Goal: Task Accomplishment & Management: Manage account settings

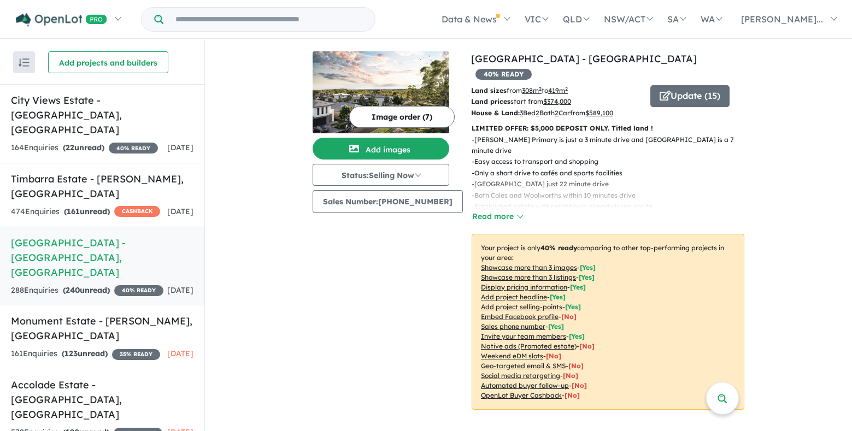
scroll to position [328, 0]
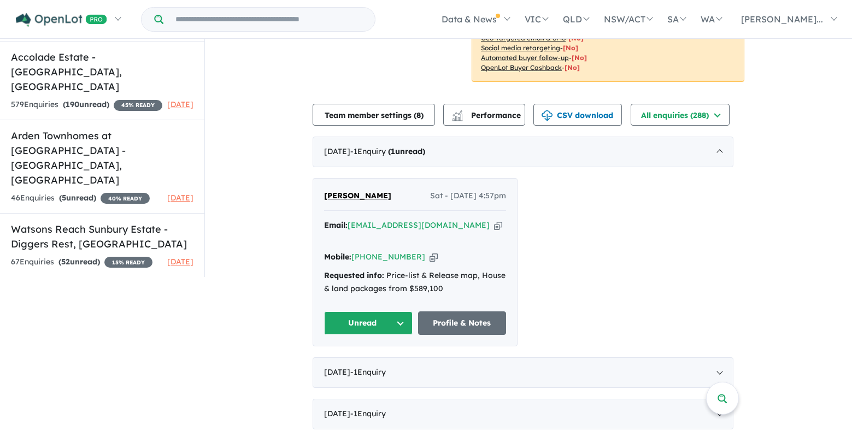
drag, startPoint x: 404, startPoint y: 184, endPoint x: 314, endPoint y: 184, distance: 90.2
copy span "[PERSON_NAME]"
click at [379, 311] on button "Unread" at bounding box center [368, 322] width 89 height 23
click at [455, 219] on div "Email: araliyarana@icloud.com Copied!" at bounding box center [415, 232] width 182 height 26
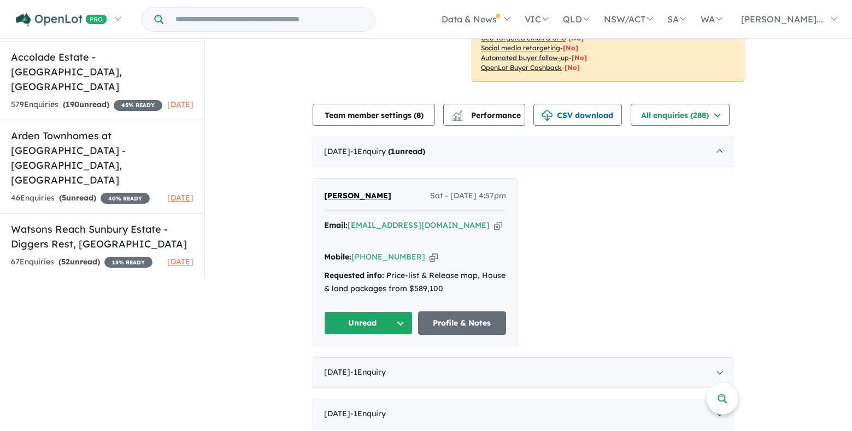
click at [494, 220] on icon "button" at bounding box center [498, 225] width 8 height 11
click at [429, 251] on icon "button" at bounding box center [433, 256] width 8 height 11
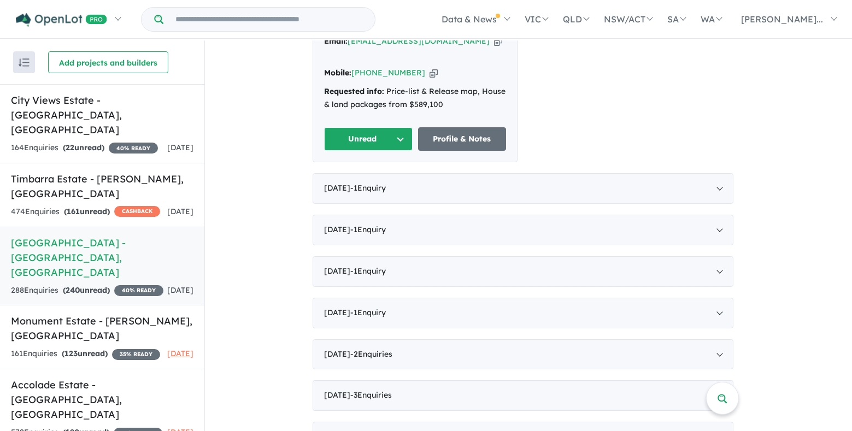
scroll to position [437, 0]
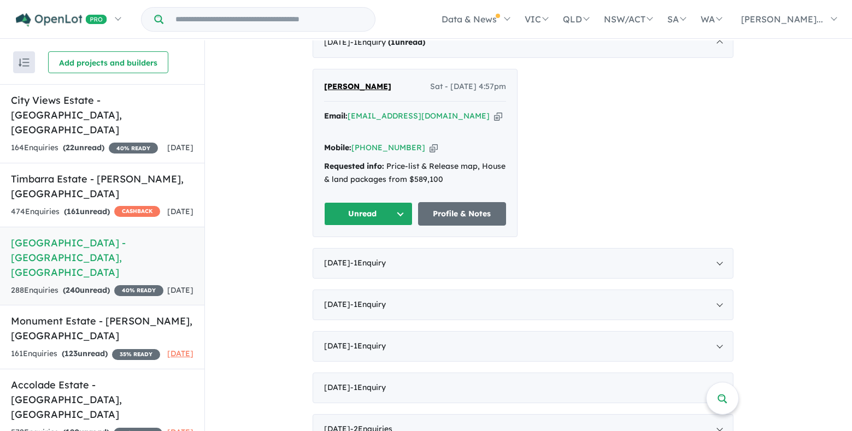
click at [399, 202] on button "Unread" at bounding box center [368, 213] width 89 height 23
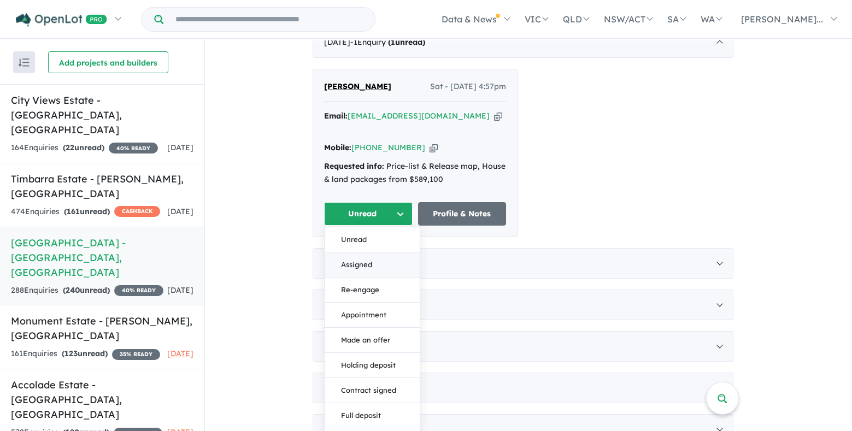
click at [372, 252] on button "Assigned" at bounding box center [372, 264] width 95 height 25
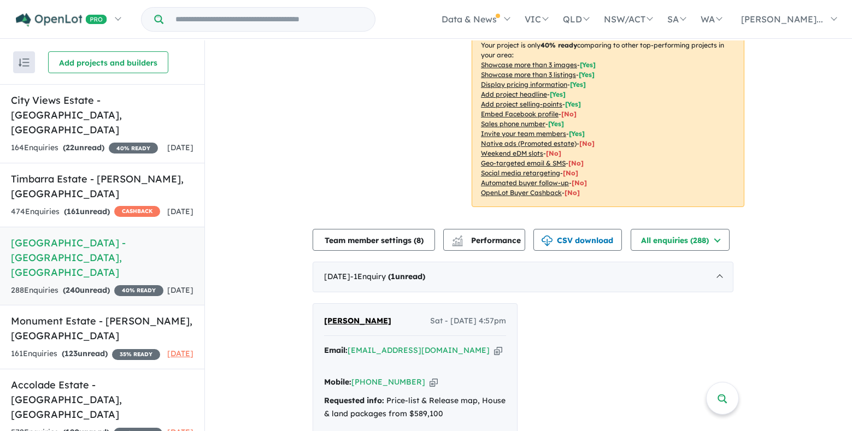
scroll to position [382, 0]
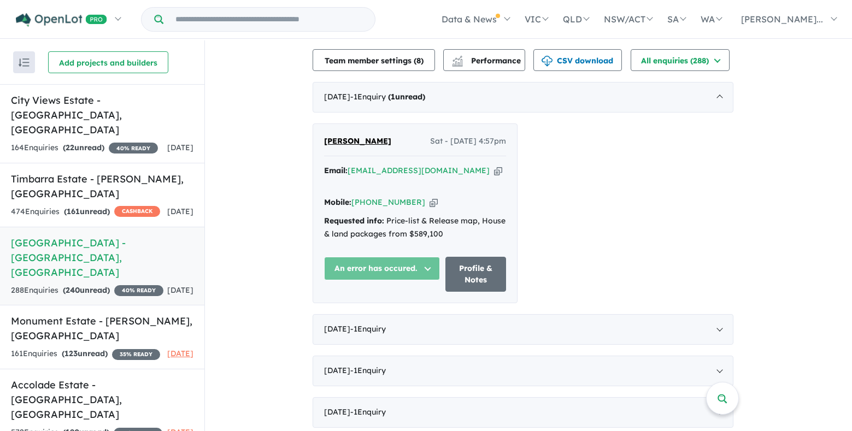
click at [621, 251] on div "Araliya Ranasinge Sat - 09/08/2025, 4:57pm Email: araliyarana@icloud.com Copied…" at bounding box center [523, 213] width 421 height 180
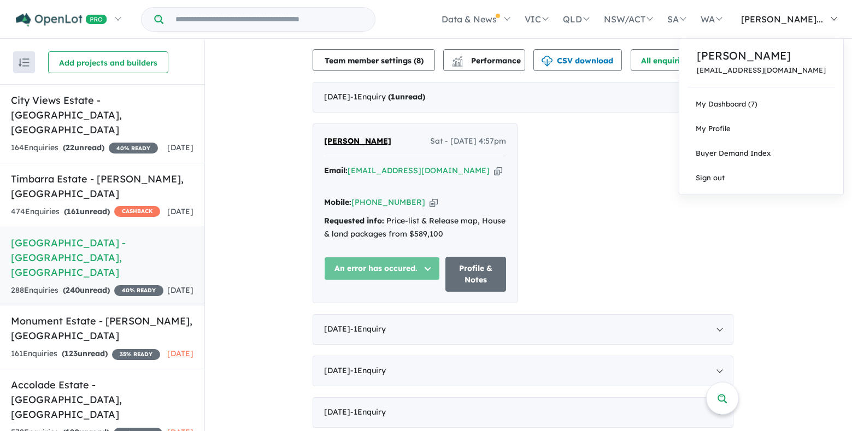
click at [797, 15] on span "[PERSON_NAME]..." at bounding box center [782, 19] width 82 height 11
click at [774, 113] on link "My Dashboard (7)" at bounding box center [761, 104] width 164 height 25
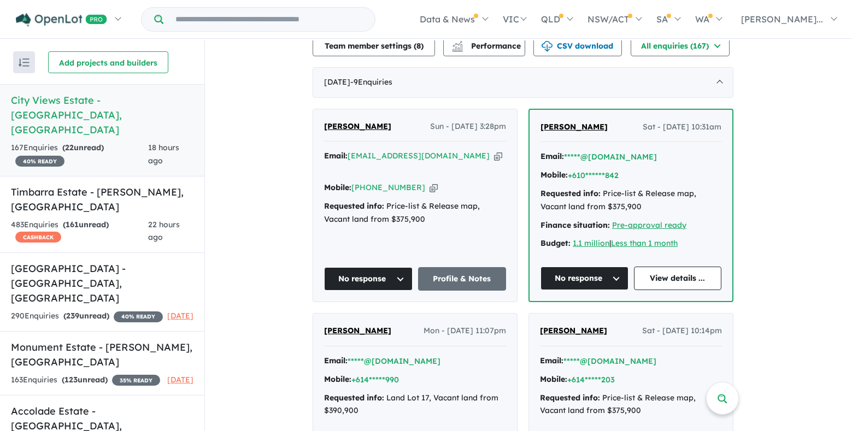
scroll to position [55, 0]
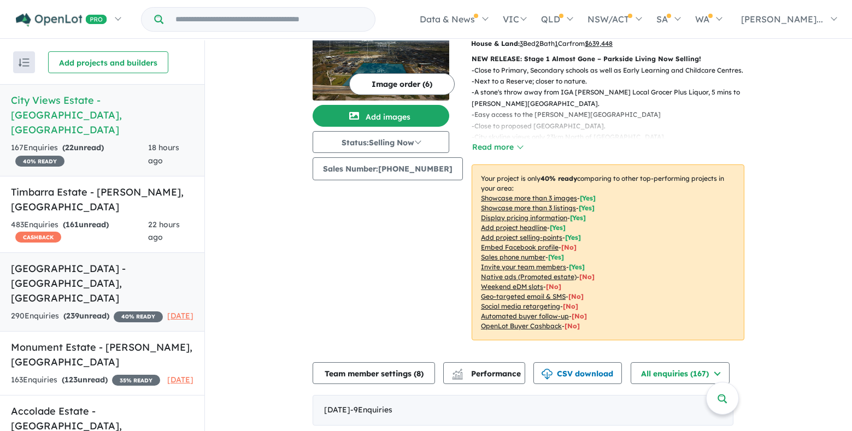
click at [88, 311] on strong "( 239 unread)" at bounding box center [86, 316] width 46 height 10
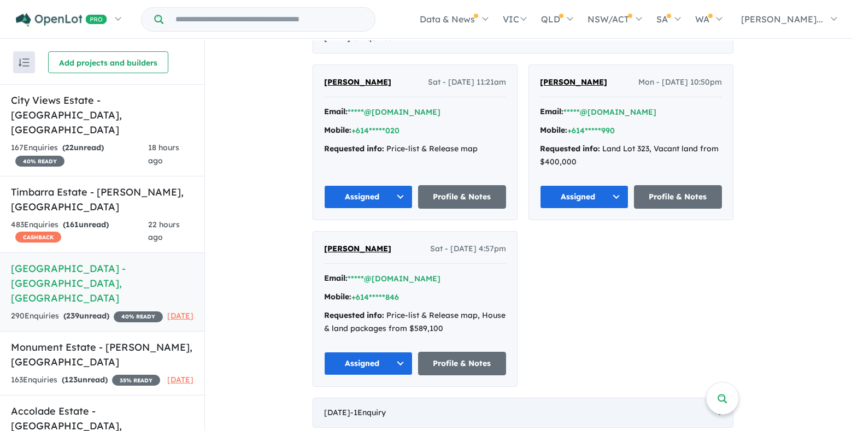
scroll to position [546, 0]
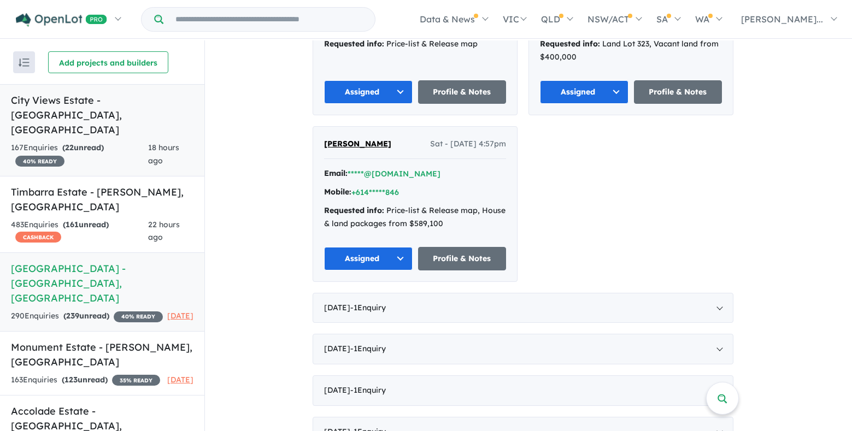
click at [102, 143] on strong "( 22 unread)" at bounding box center [83, 148] width 42 height 10
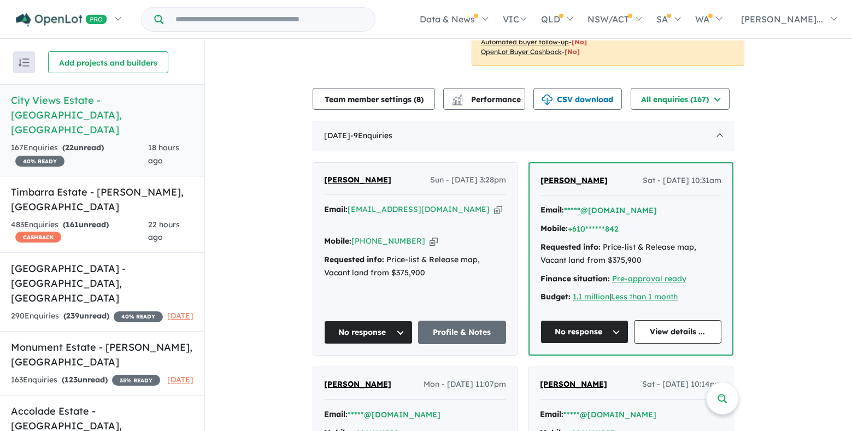
scroll to position [422, 0]
